Goal: Information Seeking & Learning: Learn about a topic

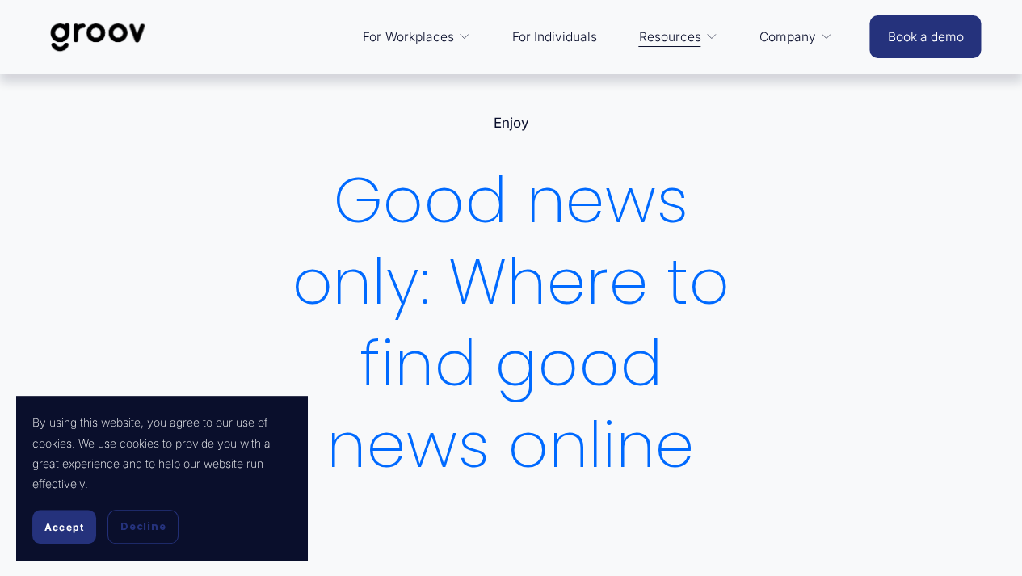
click at [62, 526] on span "Accept" at bounding box center [64, 527] width 40 height 12
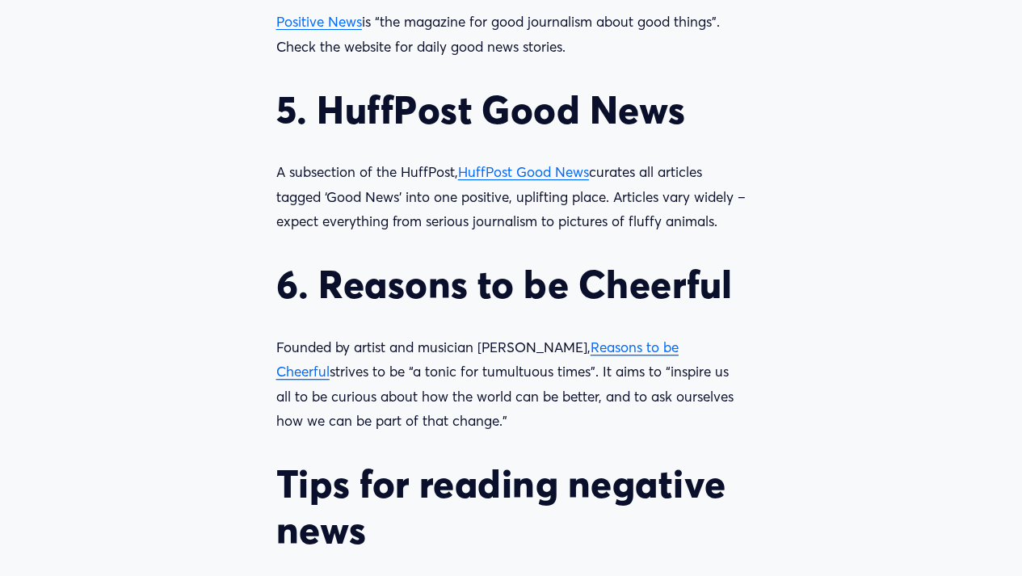
scroll to position [2108, 0]
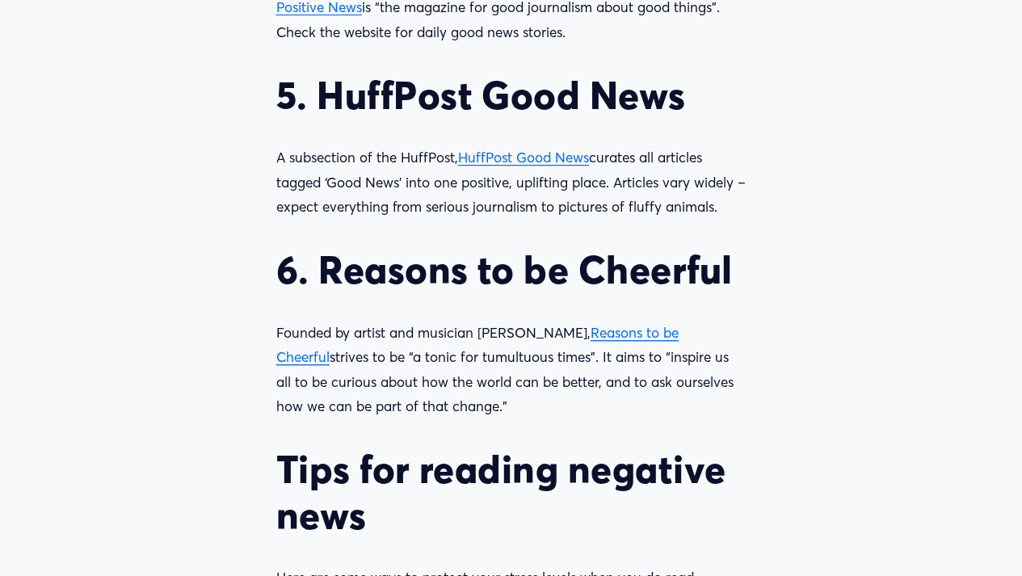
click at [619, 332] on span "Reasons to be Cheerful" at bounding box center [477, 345] width 402 height 42
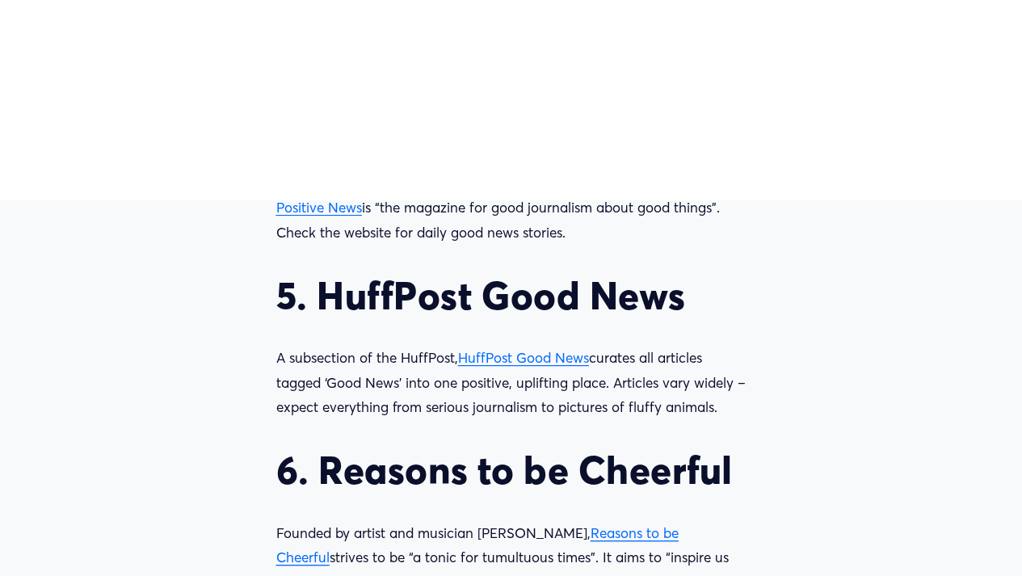
scroll to position [1908, 0]
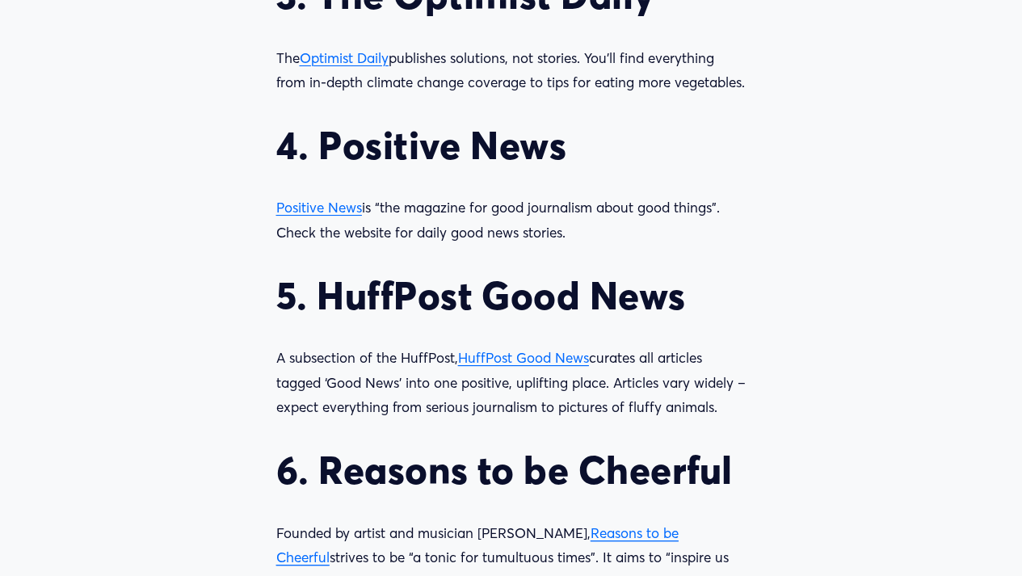
click at [543, 366] on span "HuffPost Good News" at bounding box center [523, 357] width 131 height 17
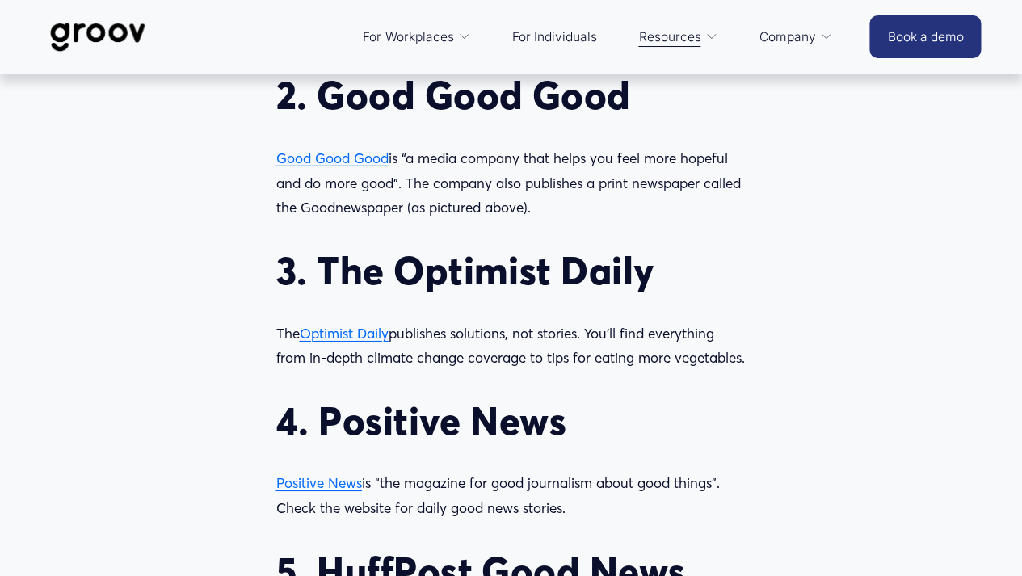
scroll to position [1627, 0]
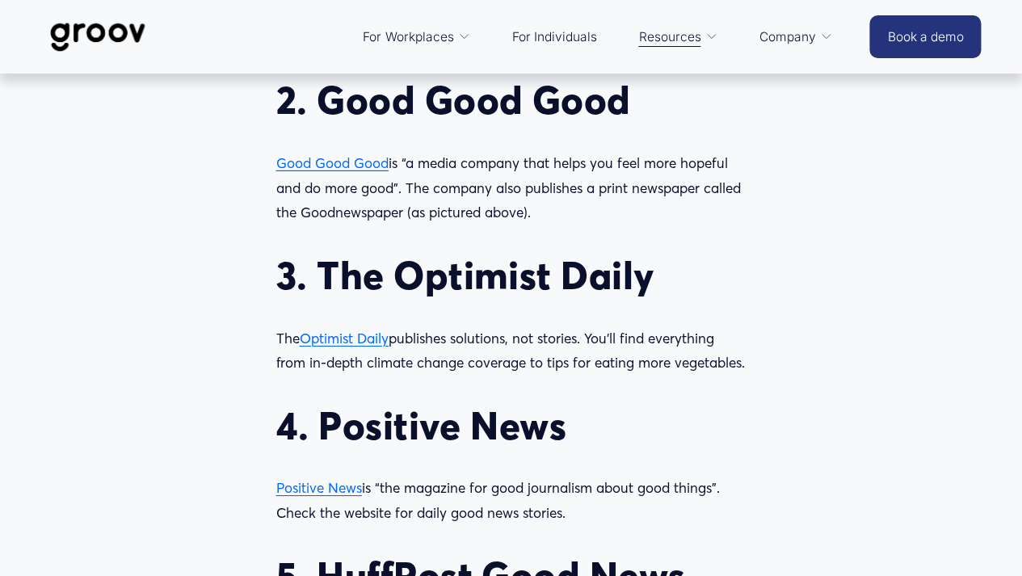
click at [342, 342] on span "Optimist Daily" at bounding box center [344, 338] width 89 height 17
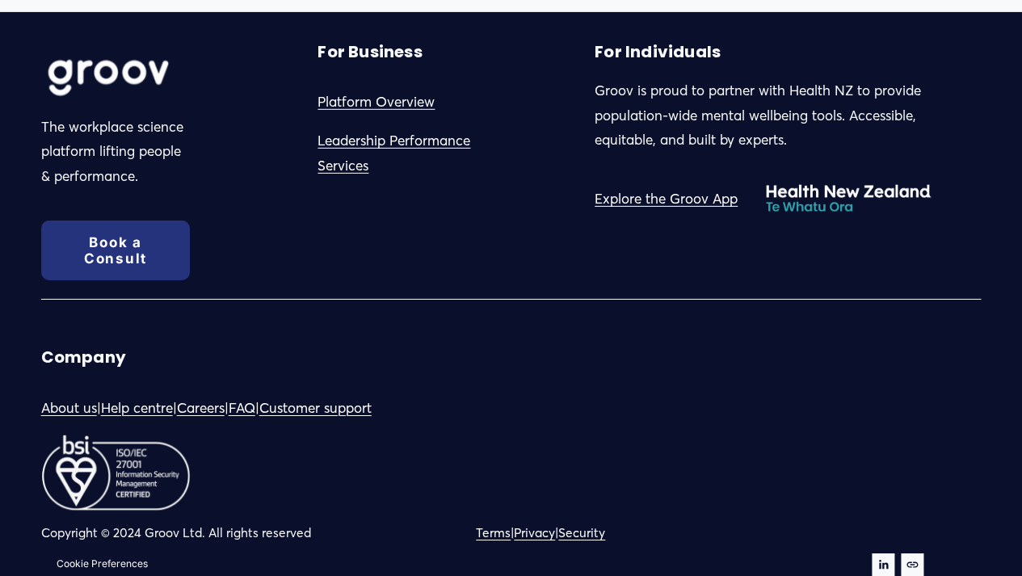
scroll to position [3608, 0]
click at [123, 73] on div at bounding box center [155, 77] width 229 height 76
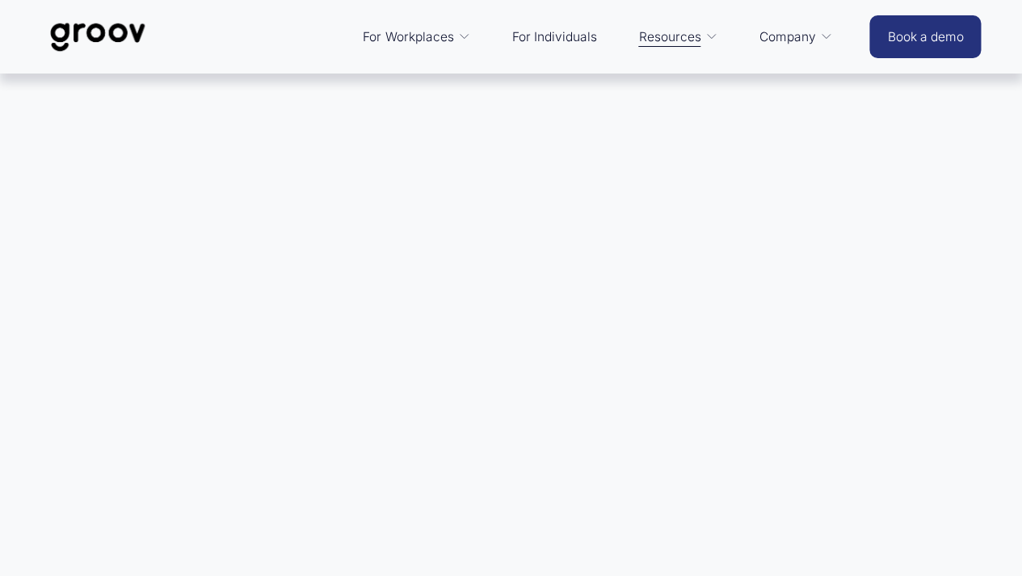
scroll to position [0, 0]
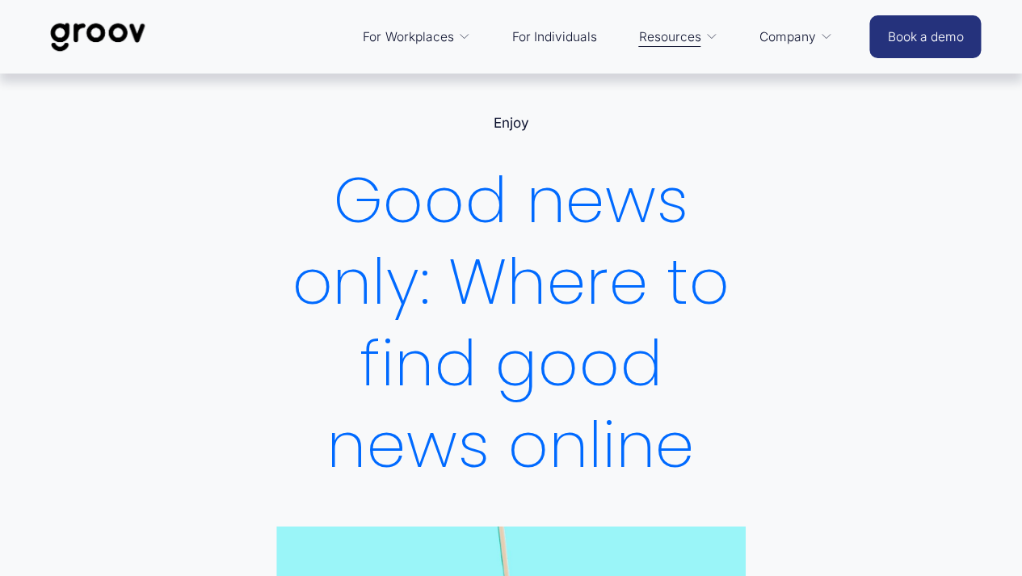
click at [96, 18] on img at bounding box center [98, 36] width 114 height 53
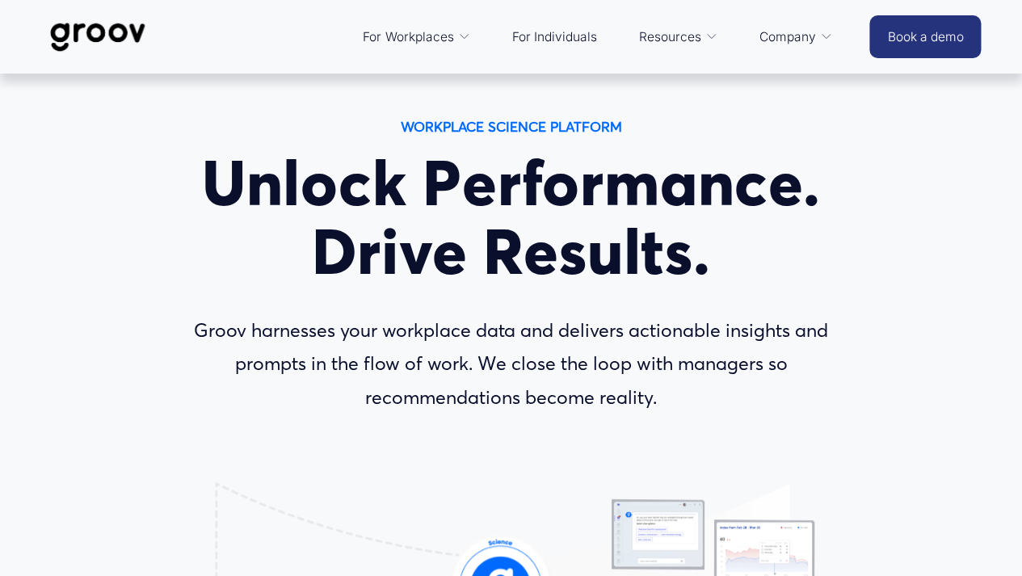
click at [569, 40] on link "For Individuals" at bounding box center [554, 37] width 101 height 39
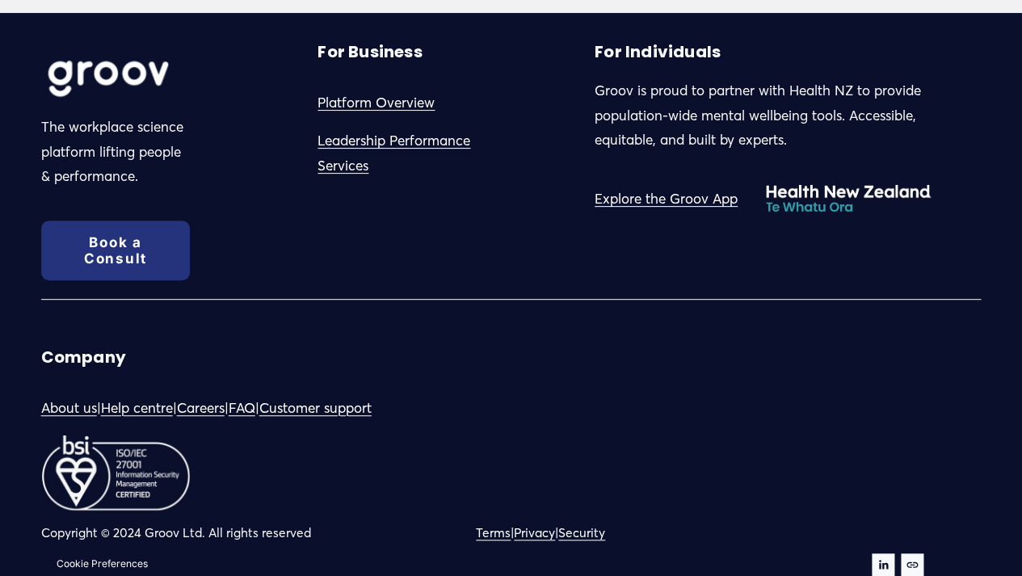
scroll to position [4186, 0]
